Goal: Navigation & Orientation: Understand site structure

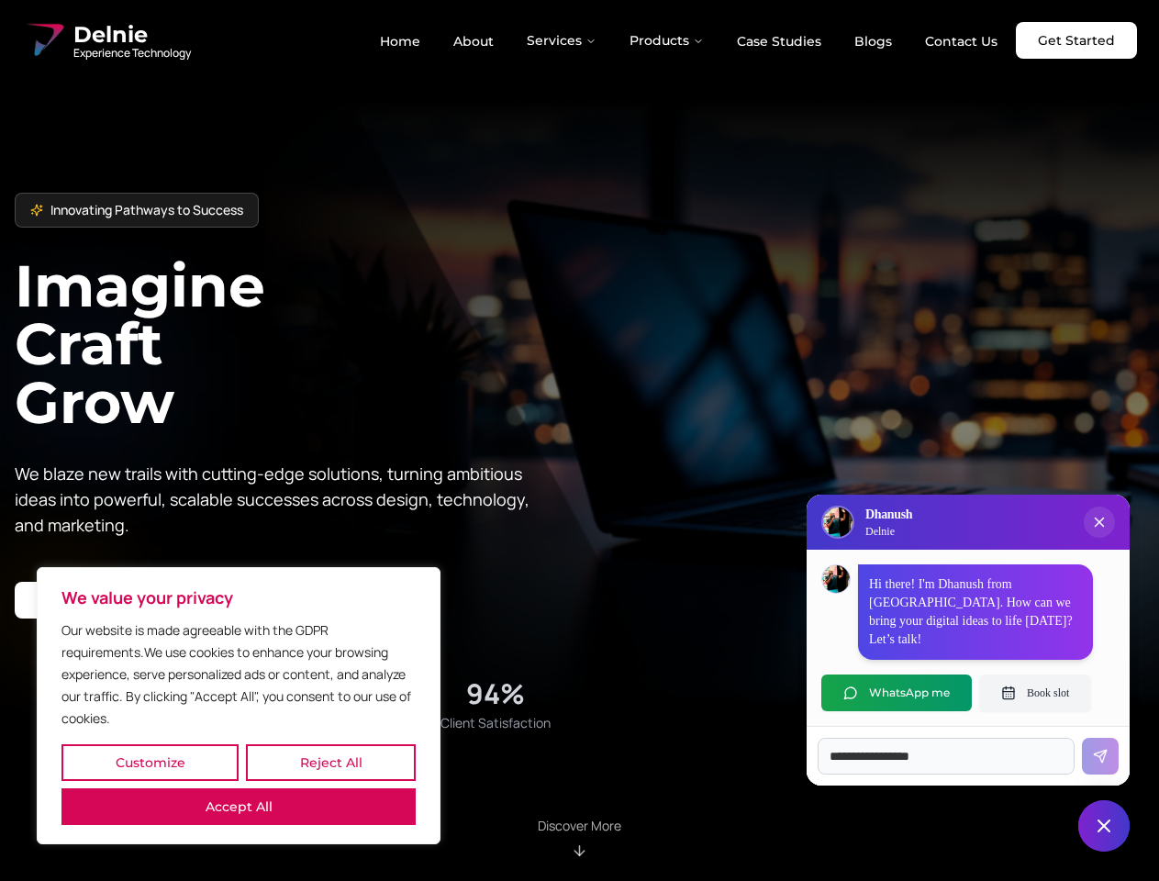
click at [150, 762] on button "Customize" at bounding box center [149, 762] width 177 height 37
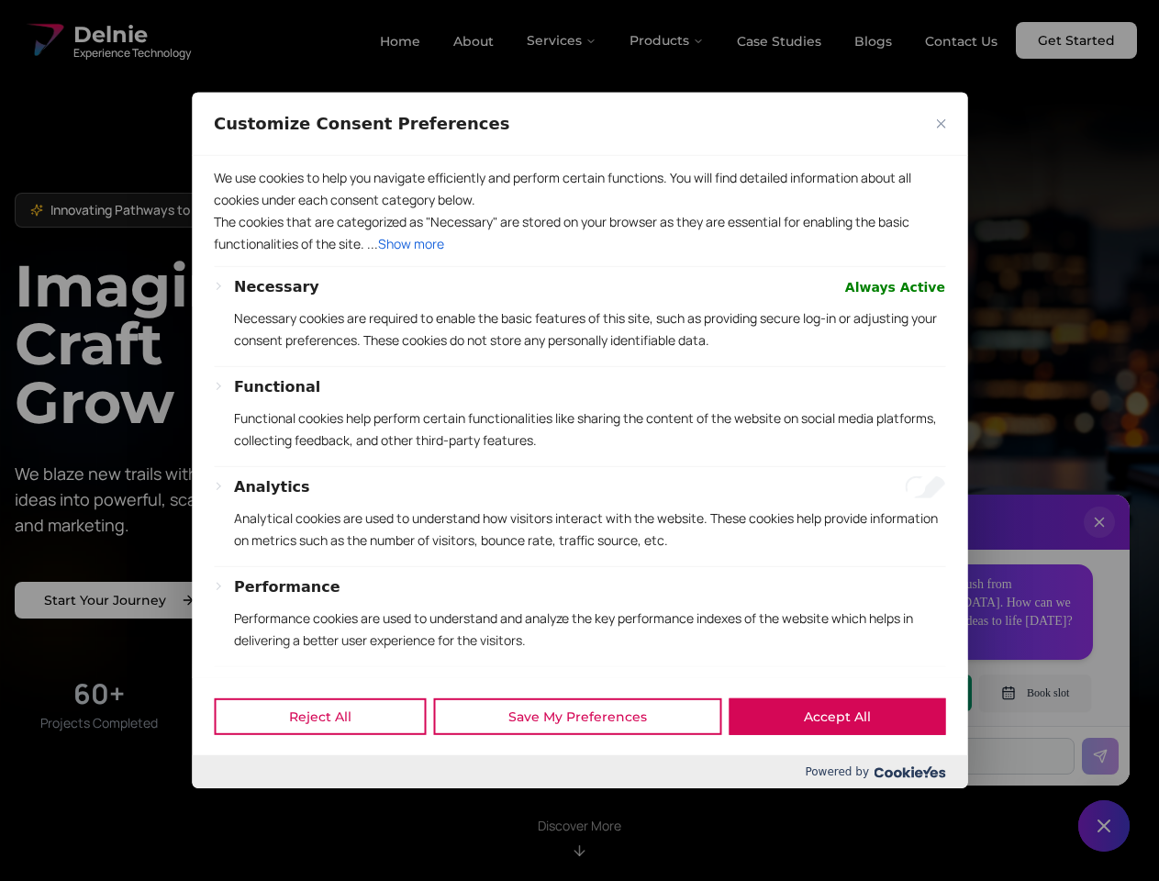
click at [330, 762] on div at bounding box center [579, 440] width 1159 height 881
click at [239, 788] on div "Customize Consent Preferences We use cookies to help you navigate efficiently a…" at bounding box center [579, 440] width 775 height 695
click at [579, 440] on div "Functional Functional cookies help perform certain functionalities like sharing…" at bounding box center [589, 421] width 711 height 90
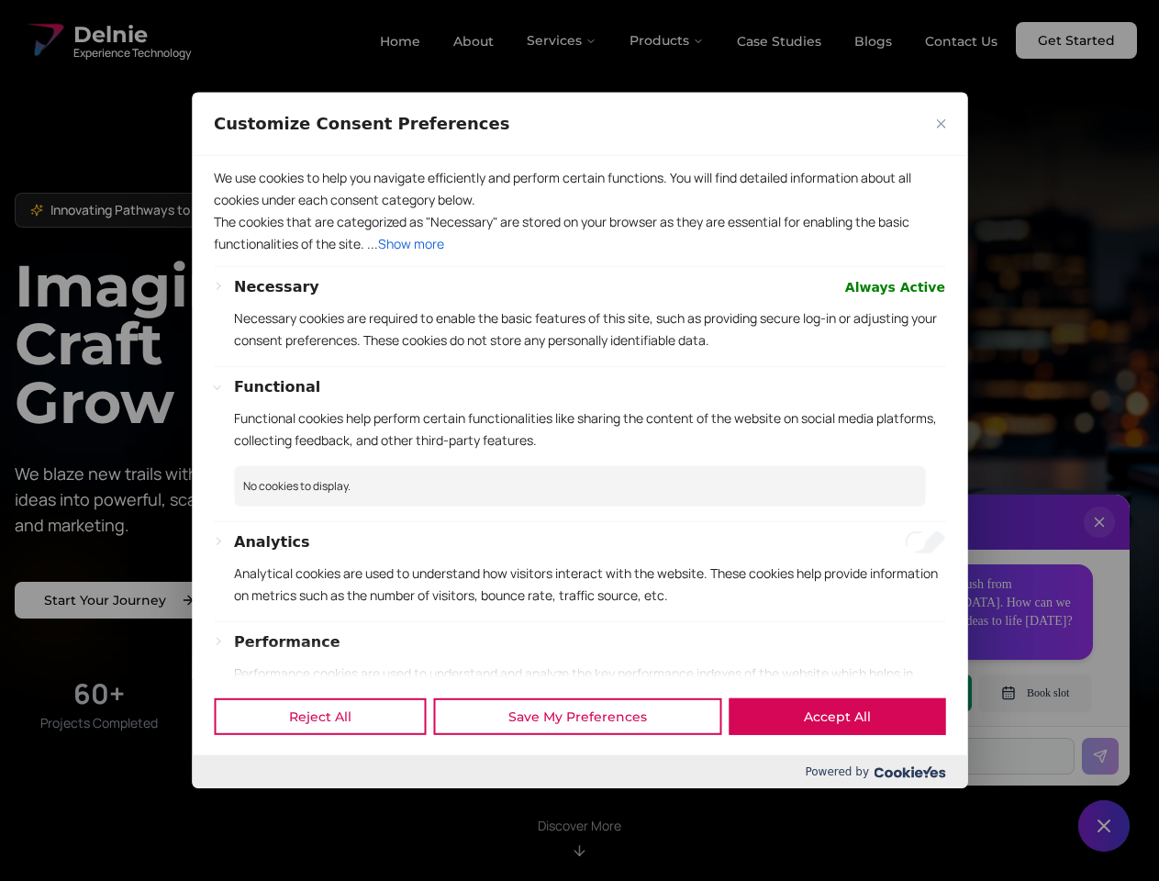
click at [562, 40] on div at bounding box center [579, 440] width 1159 height 881
click at [667, 40] on div at bounding box center [579, 440] width 1159 height 881
click at [1099, 540] on div at bounding box center [579, 440] width 1159 height 881
click at [896, 693] on div "Reject All Save My Preferences Accept All" at bounding box center [579, 716] width 775 height 78
click at [1035, 693] on div at bounding box center [579, 440] width 1159 height 881
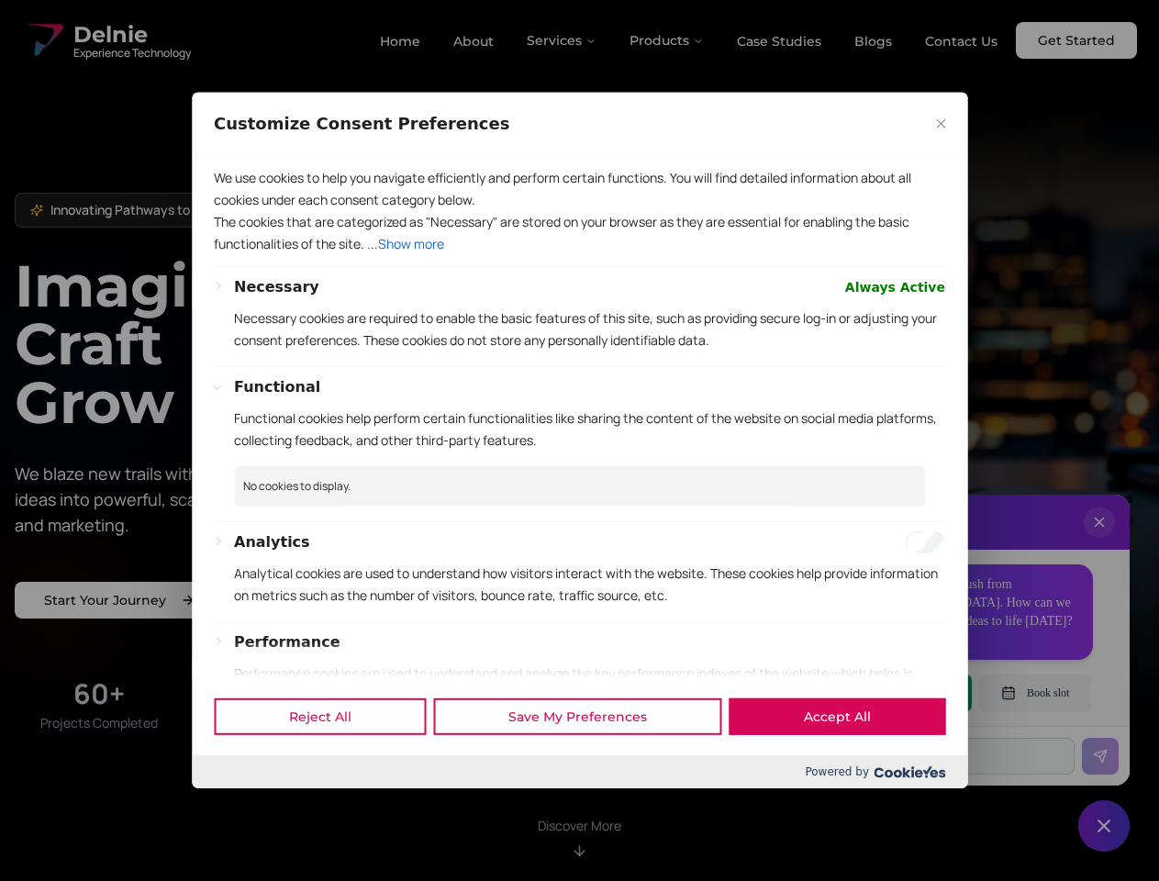
click at [1104, 826] on div at bounding box center [579, 440] width 1159 height 881
